Goal: Task Accomplishment & Management: Use online tool/utility

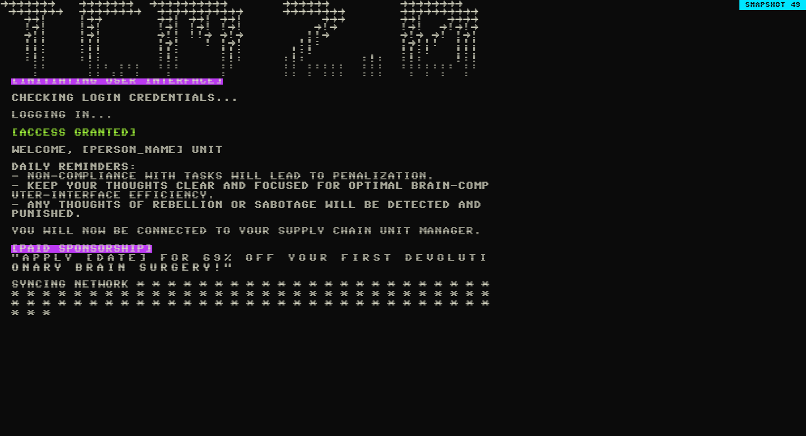
scroll to position [192, 0]
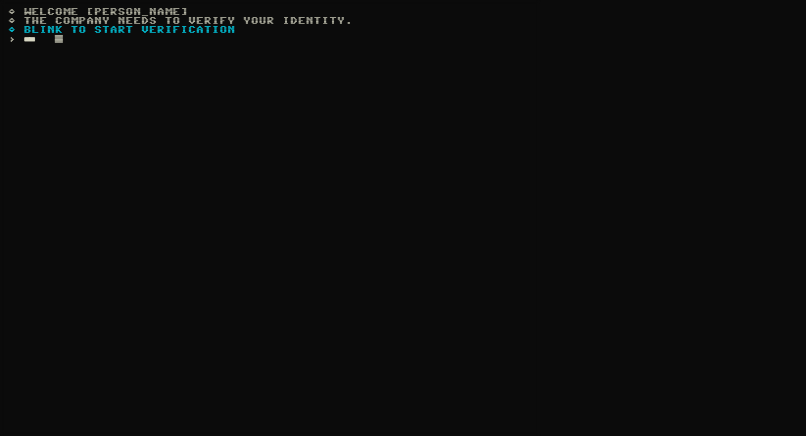
type input "*****"
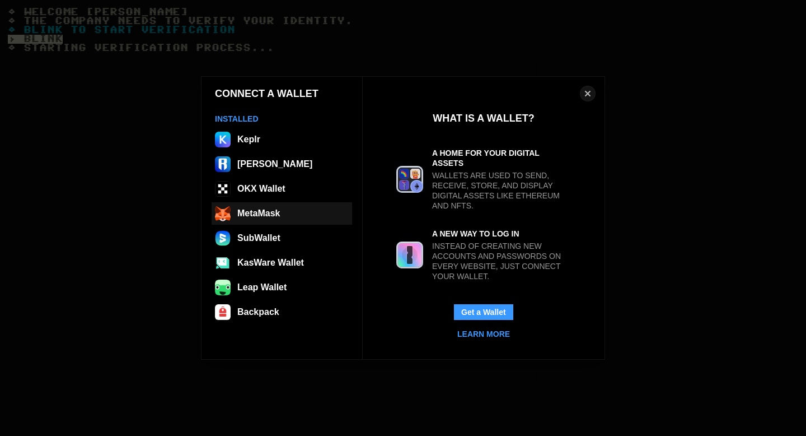
click at [263, 219] on button "MetaMask" at bounding box center [282, 213] width 141 height 22
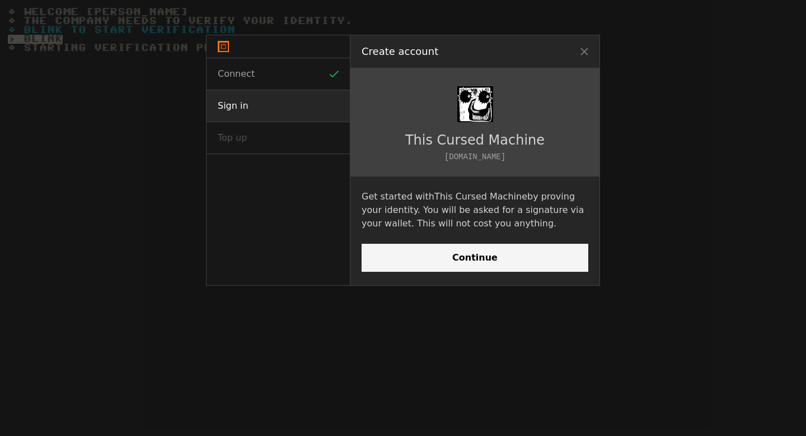
scroll to position [0, 0]
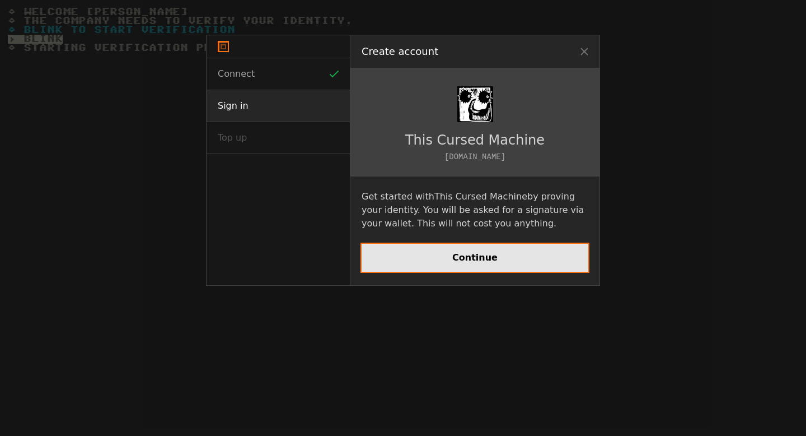
click at [477, 263] on button "Continue" at bounding box center [475, 258] width 227 height 28
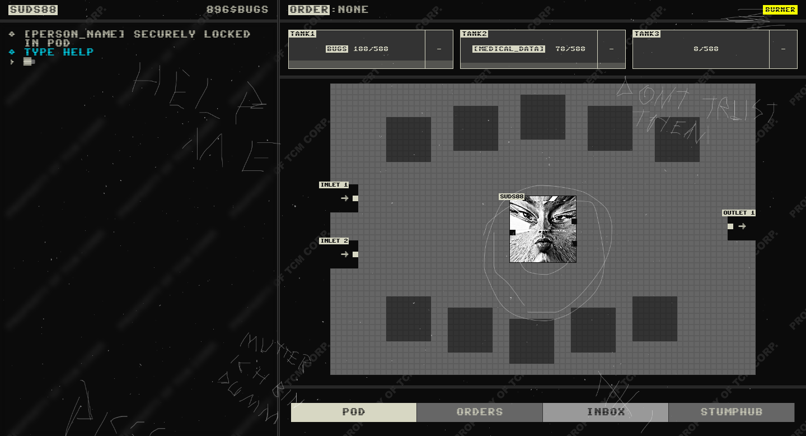
click at [611, 410] on div "Inbox" at bounding box center [606, 412] width 126 height 19
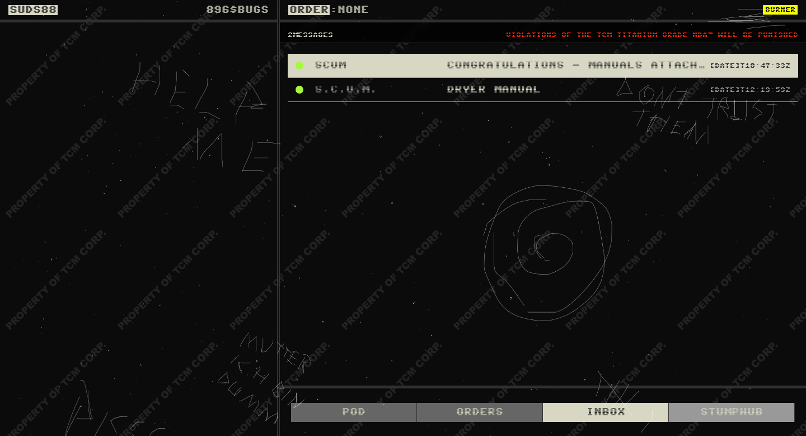
click at [733, 413] on div "STUMPHUB" at bounding box center [732, 412] width 126 height 19
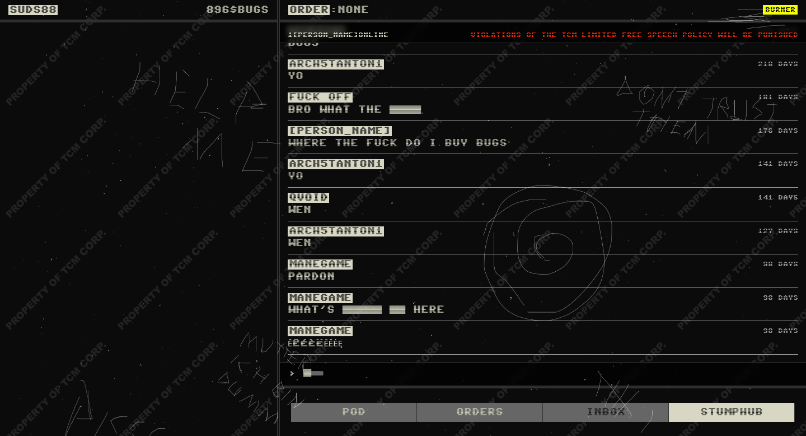
scroll to position [359, 0]
click at [487, 414] on div "Orders" at bounding box center [480, 412] width 126 height 19
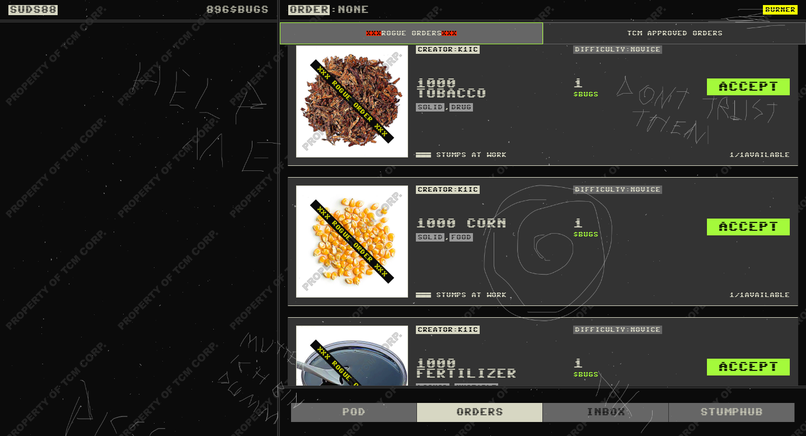
scroll to position [0, 0]
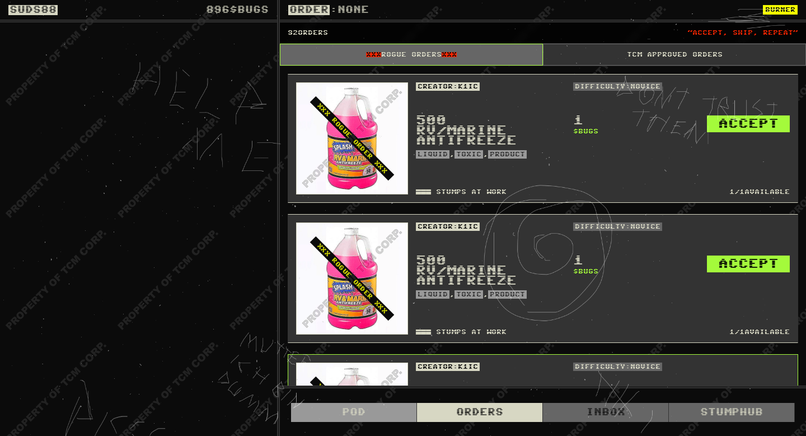
click at [354, 416] on div "Pod" at bounding box center [354, 412] width 126 height 19
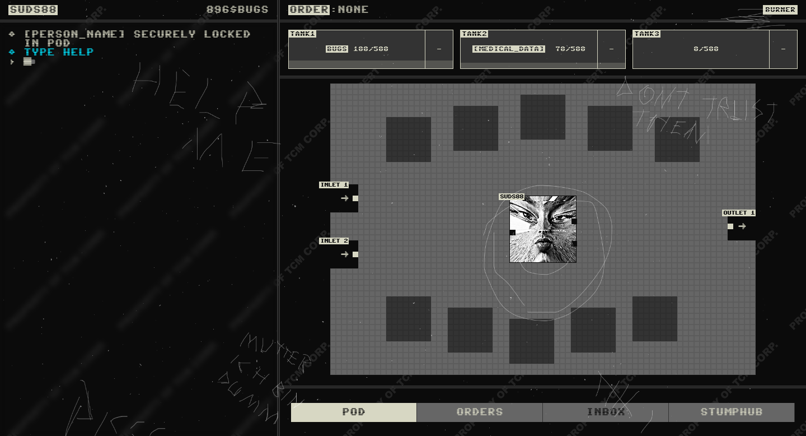
click at [785, 7] on button "BURNER" at bounding box center [780, 10] width 35 height 10
click at [394, 435] on html "Connect Sign in Top up Top up 0 Withdraw Every onchain interaction uses gas. To…" at bounding box center [403, 436] width 806 height 0
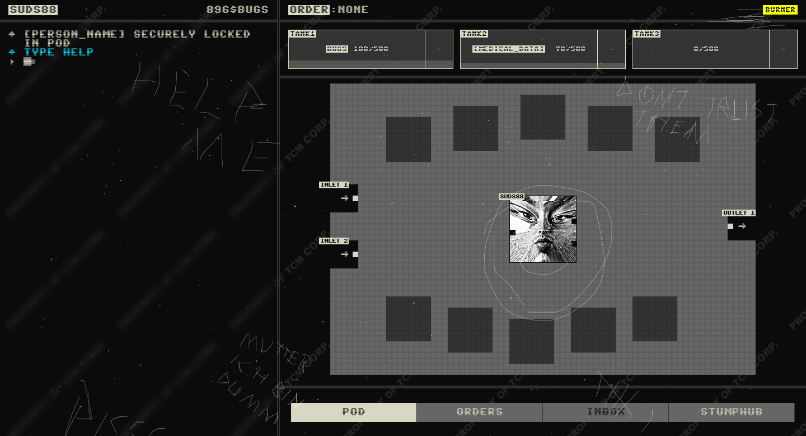
click at [392, 435] on html "Connect Sign in Top up Top up 0 Withdraw Every onchain interaction uses gas. To…" at bounding box center [403, 436] width 806 height 0
click at [454, 435] on html "Connect Sign in Top up Top up 0 Withdraw Every onchain interaction uses gas. To…" at bounding box center [403, 436] width 806 height 0
click at [250, 8] on div "896 $BUGS" at bounding box center [237, 10] width 63 height 8
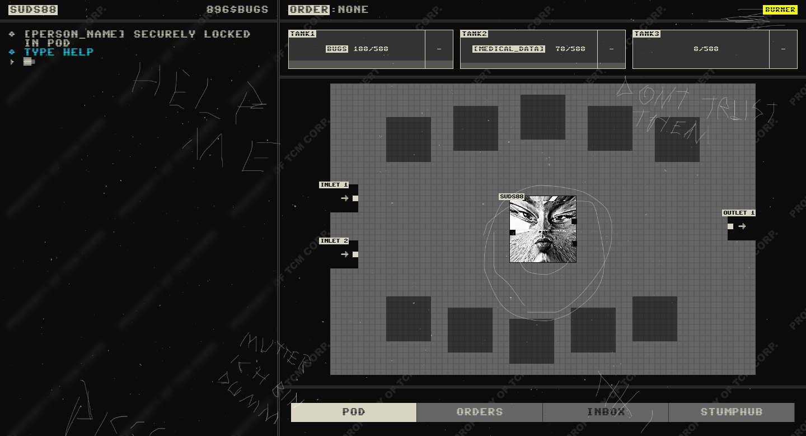
click at [212, 9] on span "896" at bounding box center [218, 10] width 24 height 8
click at [781, 11] on button "BURNER" at bounding box center [780, 10] width 35 height 10
